Goal: Information Seeking & Learning: Learn about a topic

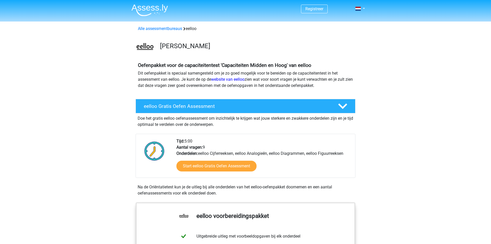
scroll to position [30, 0]
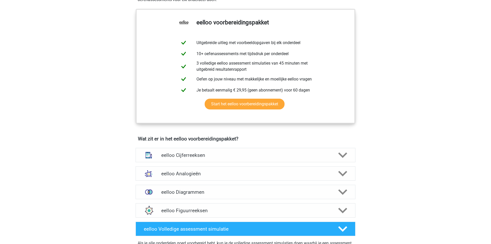
scroll to position [89, 0]
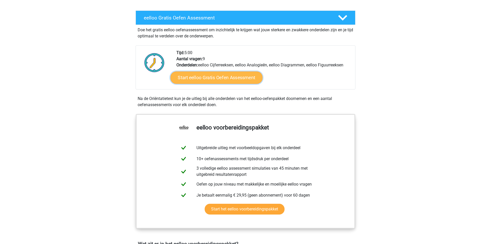
click at [211, 79] on link "Start eelloo Gratis Oefen Assessment" at bounding box center [216, 78] width 92 height 12
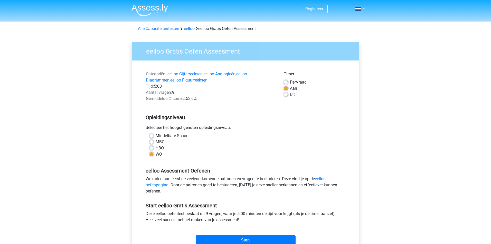
click at [150, 9] on img at bounding box center [149, 10] width 36 height 12
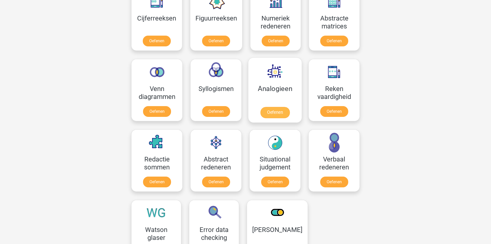
scroll to position [302, 0]
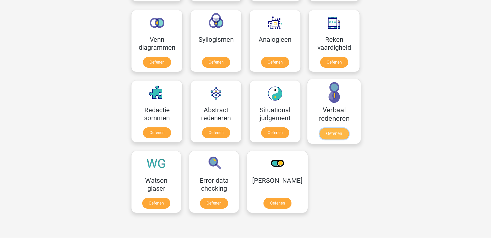
click at [335, 128] on link "Oefenen" at bounding box center [333, 133] width 29 height 11
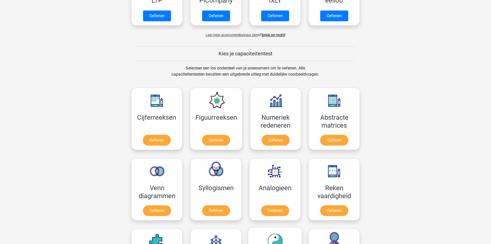
scroll to position [0, 0]
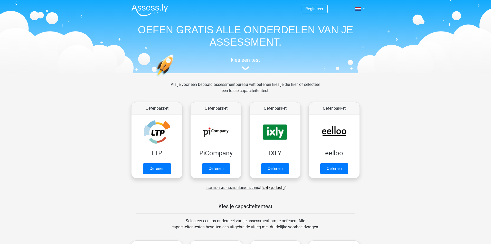
click at [236, 83] on div "Als je voor een bepaald assessmentbureau wilt oefenen kies je die hier, of sele…" at bounding box center [245, 91] width 157 height 18
click at [312, 89] on div "Als je voor een bepaald assessmentbureau wilt oefenen kies je die hier, of sele…" at bounding box center [245, 91] width 157 height 18
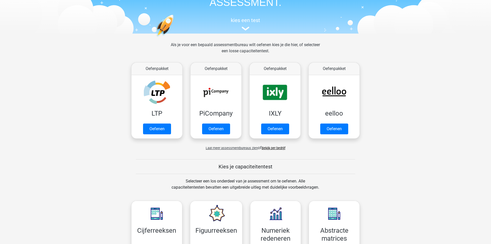
scroll to position [40, 0]
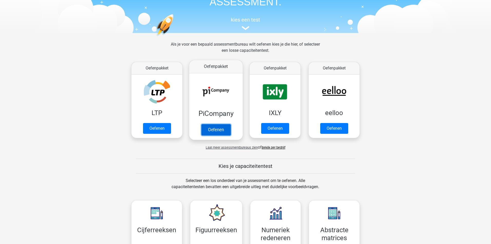
click at [212, 124] on link "Oefenen" at bounding box center [215, 129] width 29 height 11
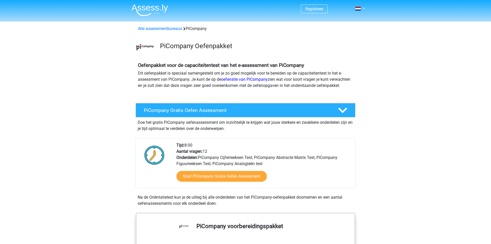
scroll to position [35, 0]
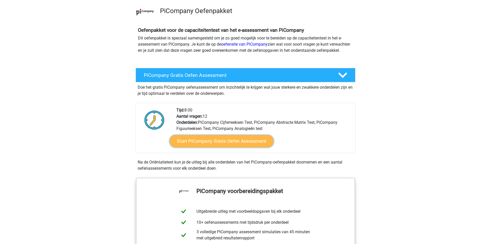
click at [234, 146] on link "Start PiCompany Gratis Oefen Assessment" at bounding box center [222, 141] width 104 height 12
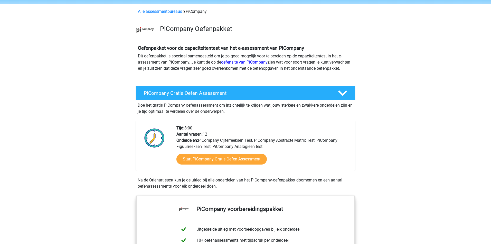
scroll to position [0, 0]
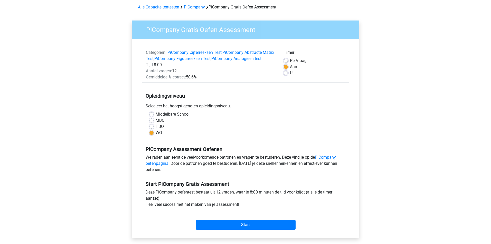
scroll to position [22, 0]
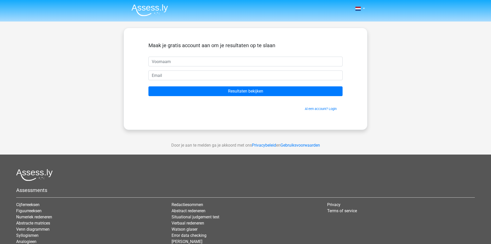
click at [144, 9] on img at bounding box center [149, 10] width 36 height 12
